Goal: Task Accomplishment & Management: Use online tool/utility

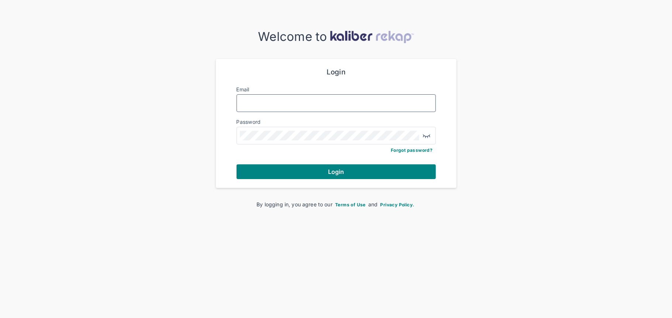
click at [331, 99] on input "Email" at bounding box center [336, 104] width 193 height 10
type input "**********"
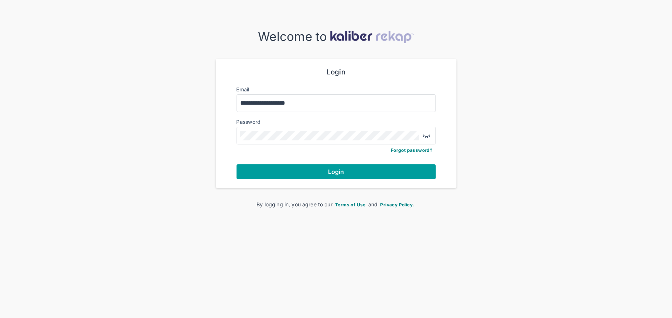
click at [306, 173] on button "Login" at bounding box center [336, 172] width 199 height 15
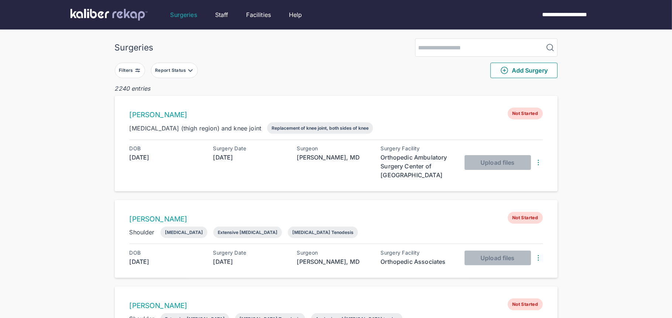
click at [127, 68] on div "Filters" at bounding box center [127, 71] width 16 height 6
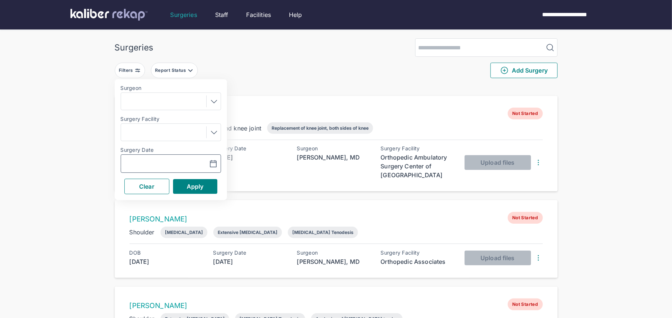
click at [207, 159] on button "button" at bounding box center [194, 163] width 51 height 17
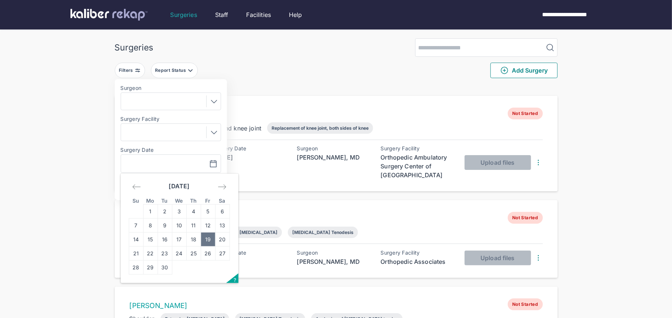
click at [207, 240] on td "19" at bounding box center [208, 240] width 14 height 14
type input "**********"
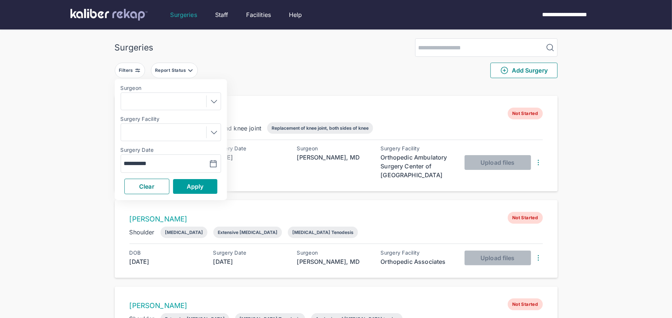
click at [207, 192] on button "Apply" at bounding box center [195, 186] width 44 height 15
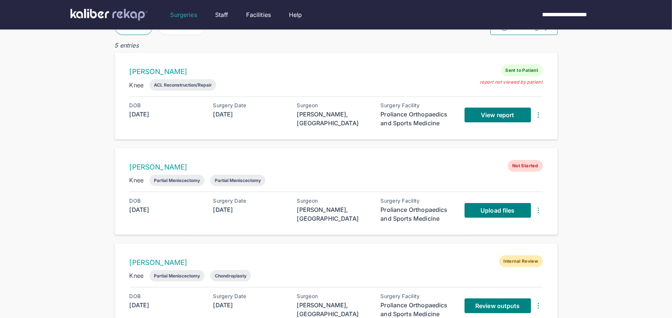
scroll to position [41, 0]
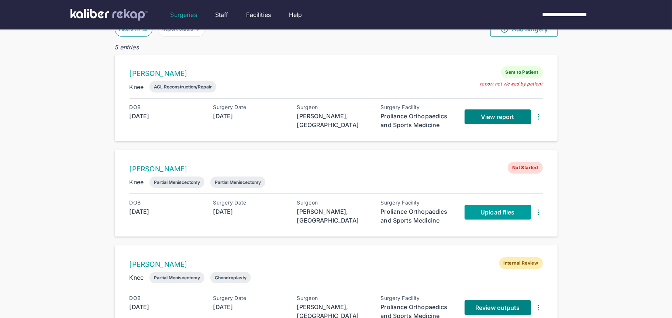
click at [479, 214] on link "Upload files" at bounding box center [498, 212] width 66 height 15
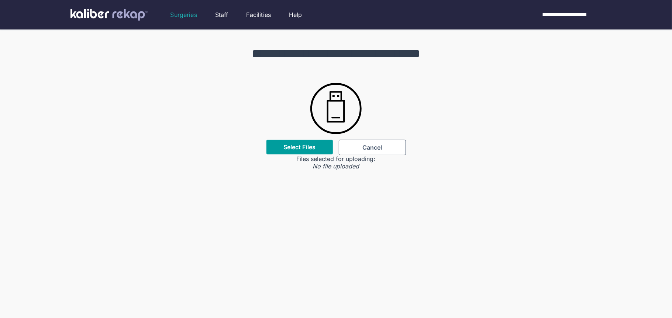
click at [311, 151] on label "Select Files" at bounding box center [299, 147] width 32 height 7
click at [0, 0] on input "Select Files" at bounding box center [0, 0] width 0 height 0
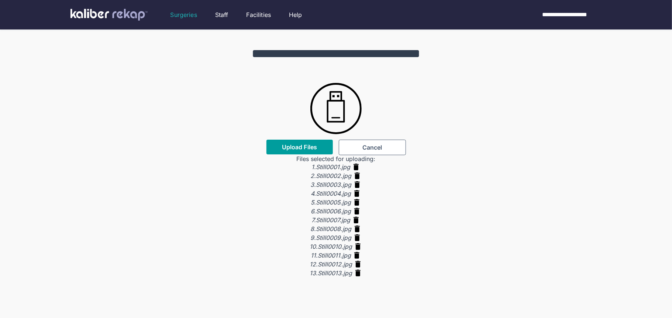
click at [285, 148] on span "Upload Files" at bounding box center [299, 147] width 35 height 7
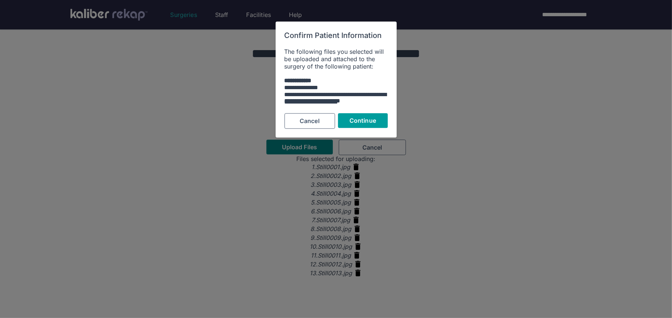
click at [352, 120] on span "Continue" at bounding box center [362, 120] width 27 height 7
